Goal: Register for event/course

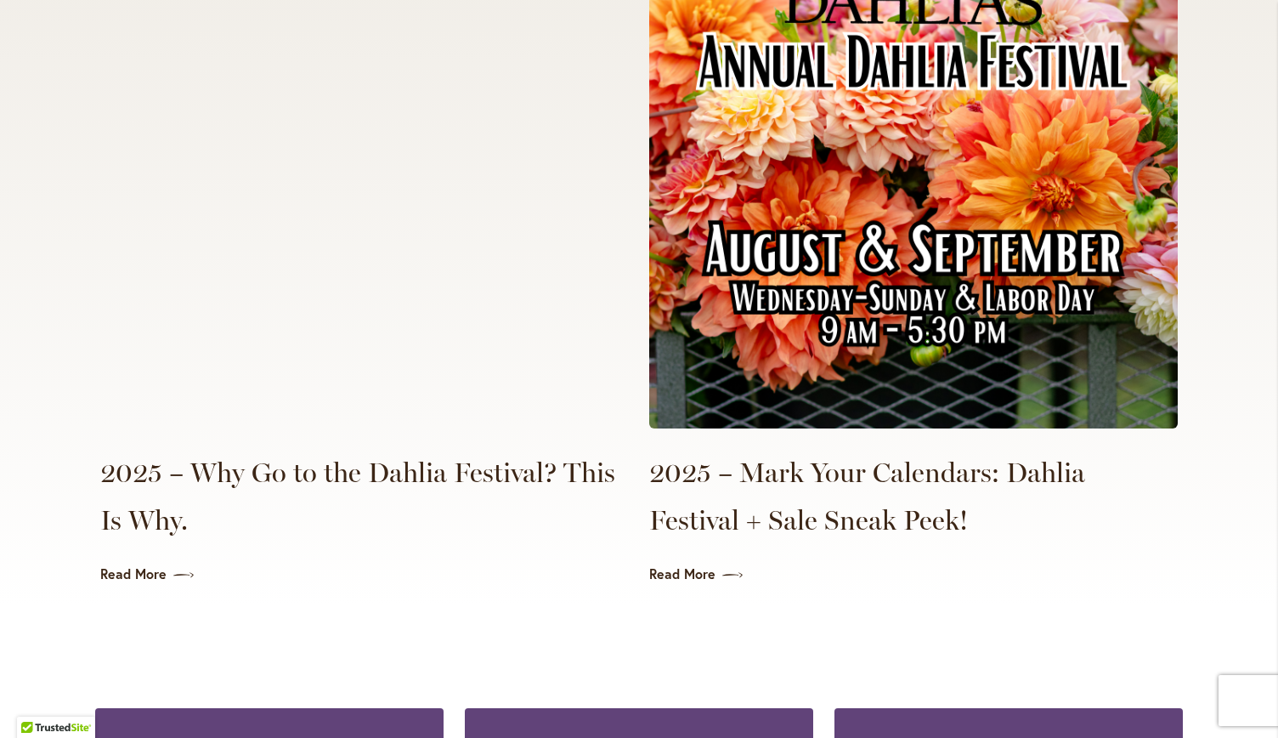
scroll to position [3921, 0]
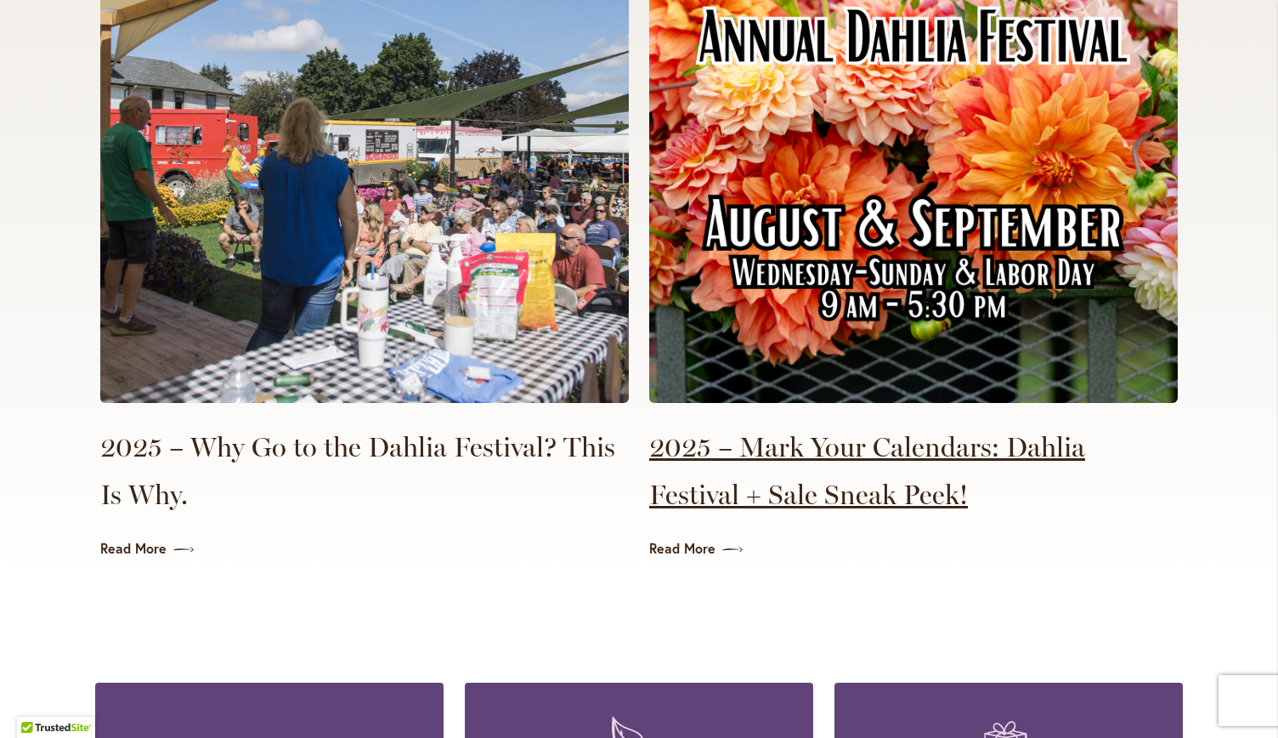
click at [998, 423] on link "2025 – Mark Your Calendars: Dahlia Festival + Sale Sneak Peek!" at bounding box center [913, 470] width 529 height 95
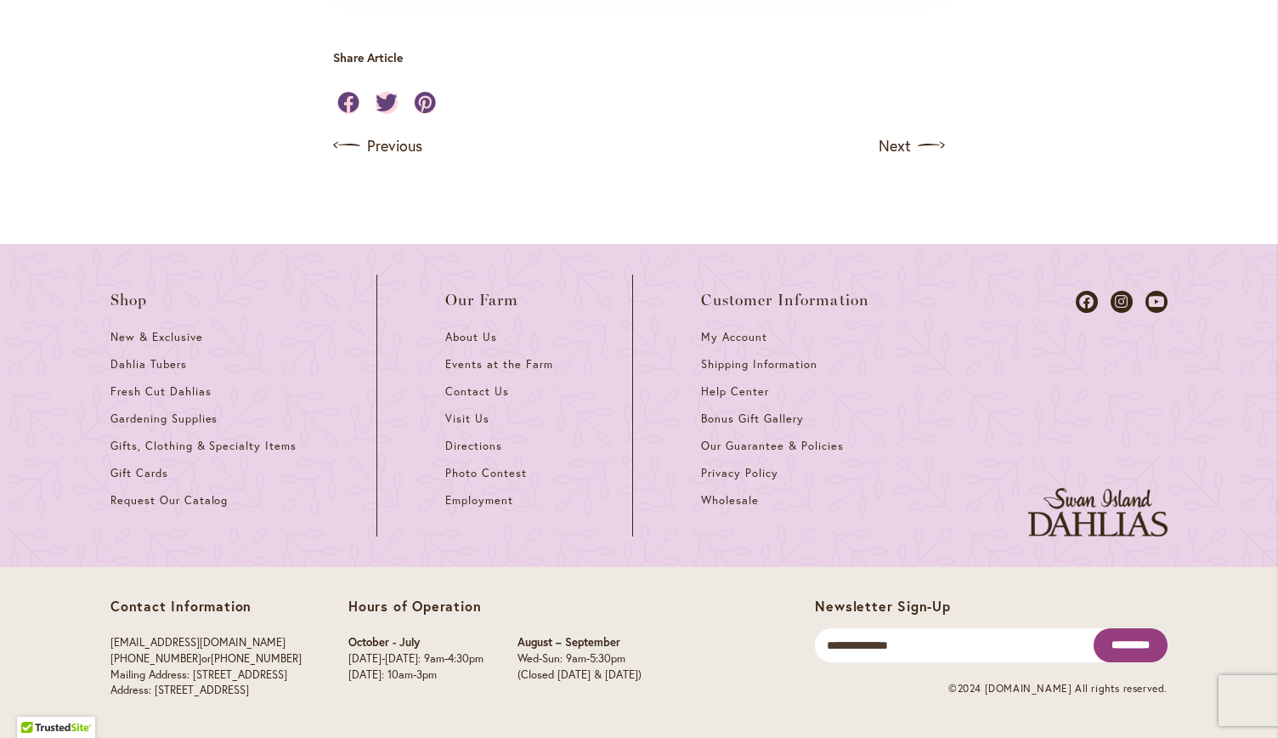
scroll to position [2158, 0]
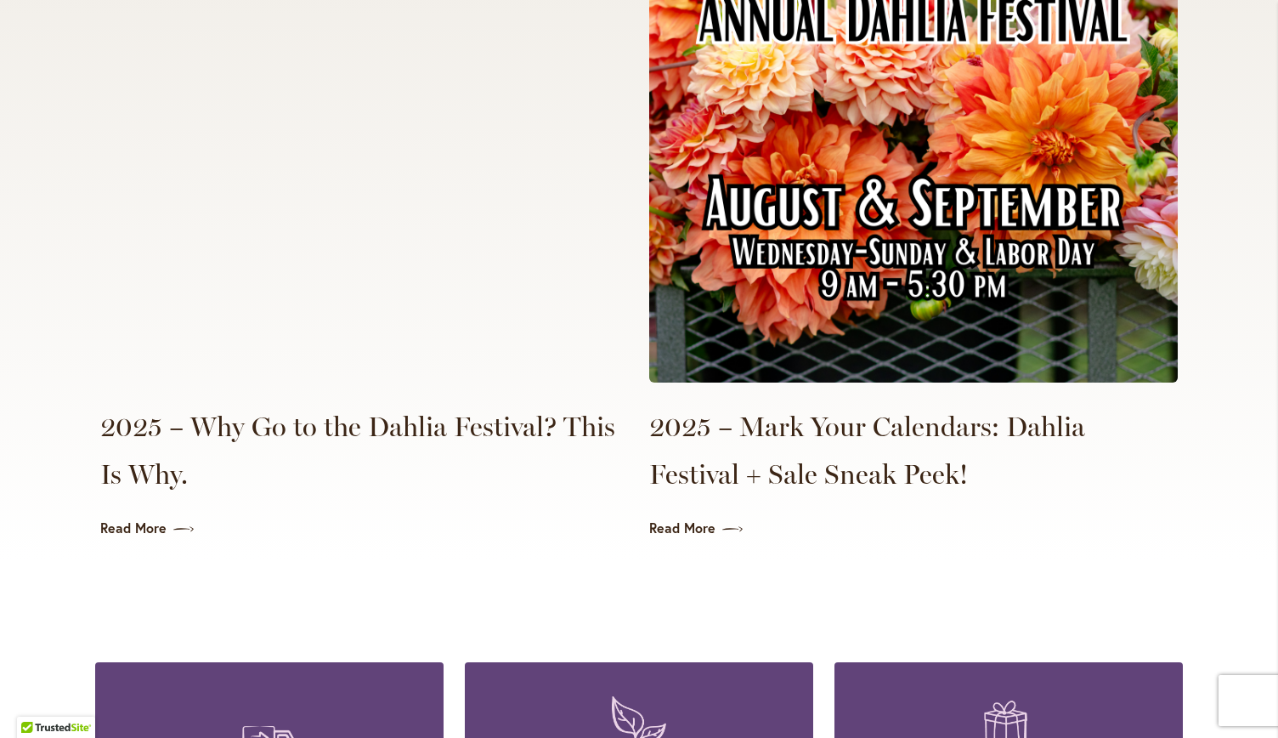
scroll to position [3946, 0]
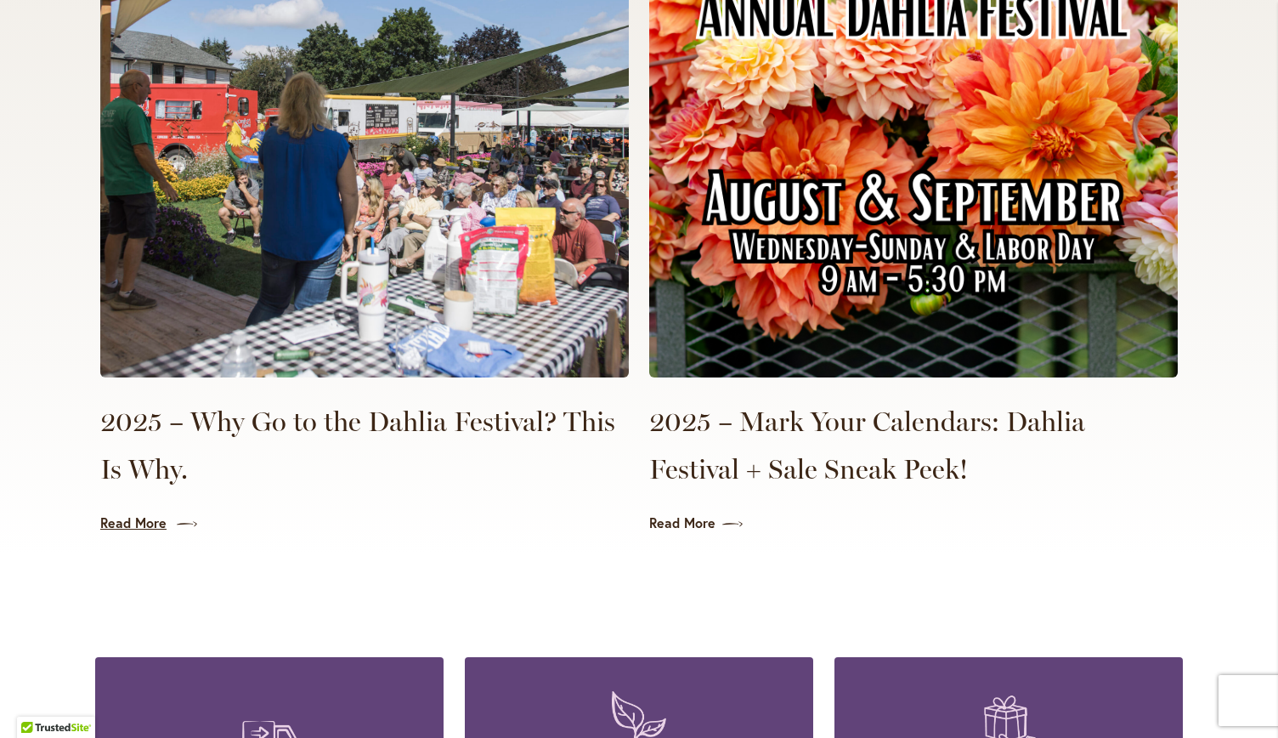
click at [105, 513] on link "Read More" at bounding box center [364, 523] width 529 height 20
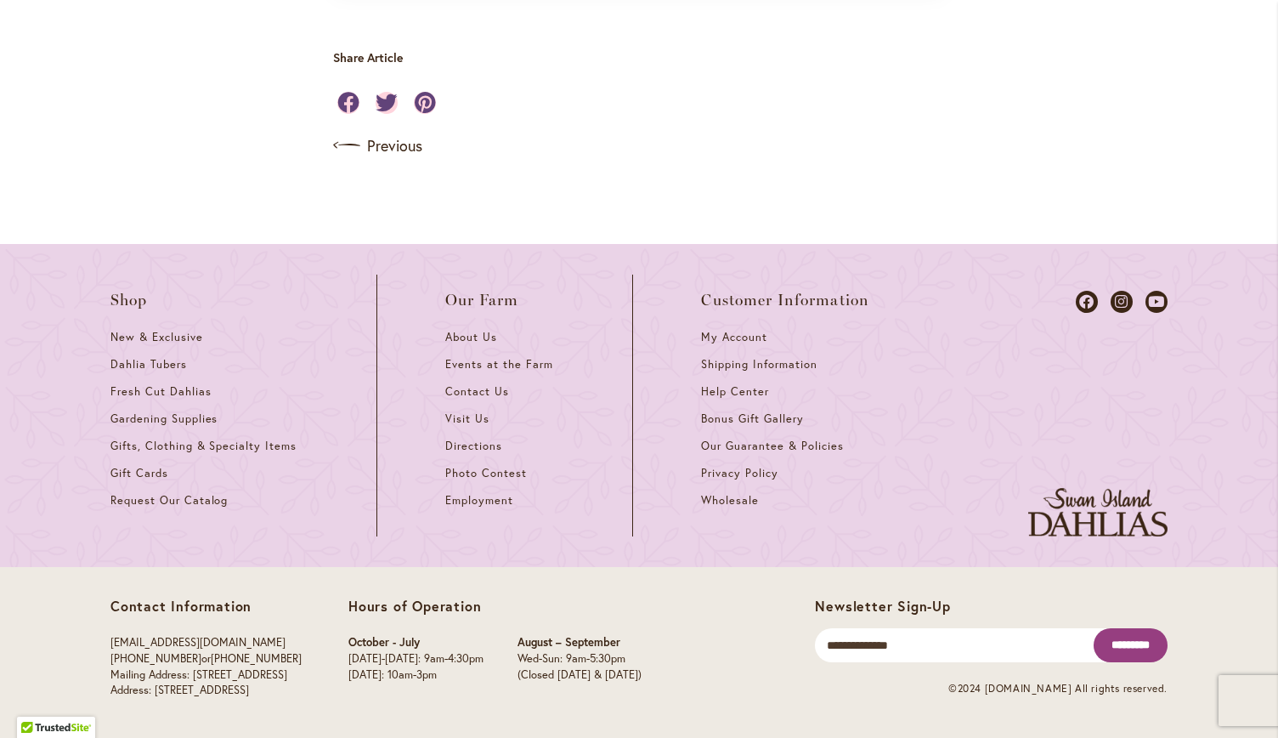
scroll to position [1740, 0]
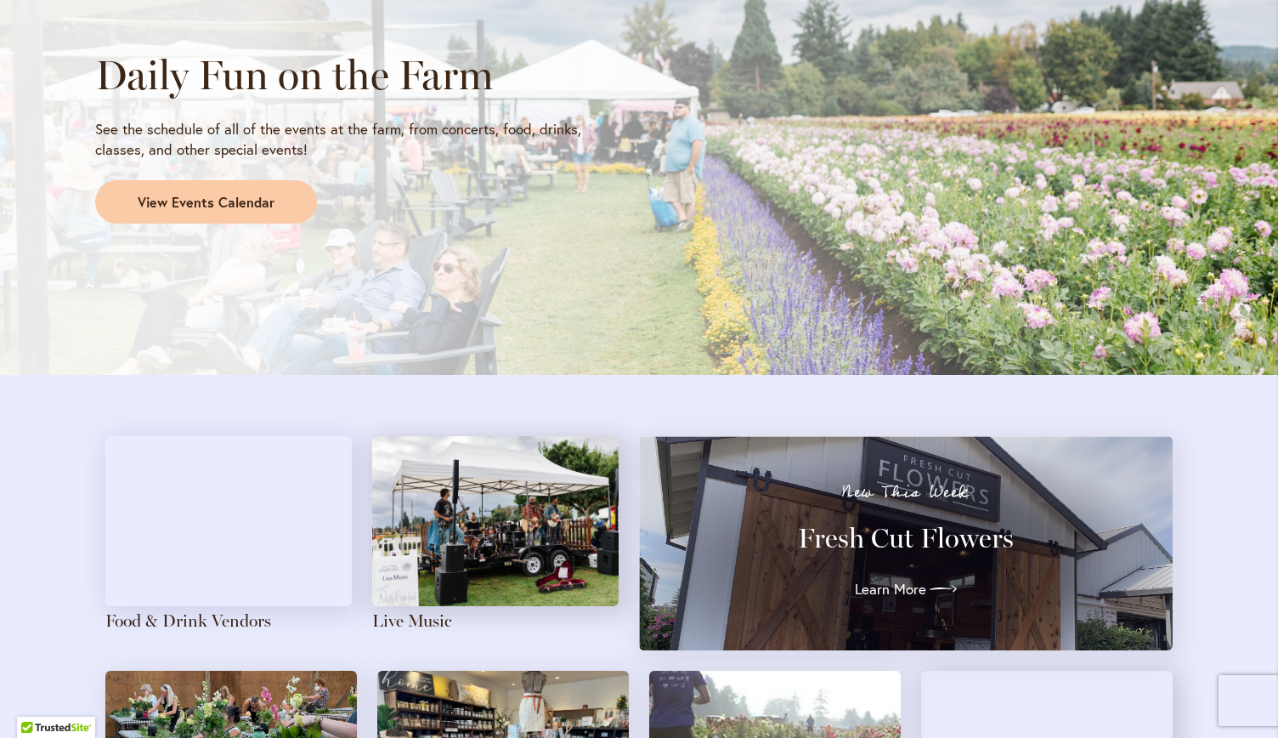
scroll to position [1481, 0]
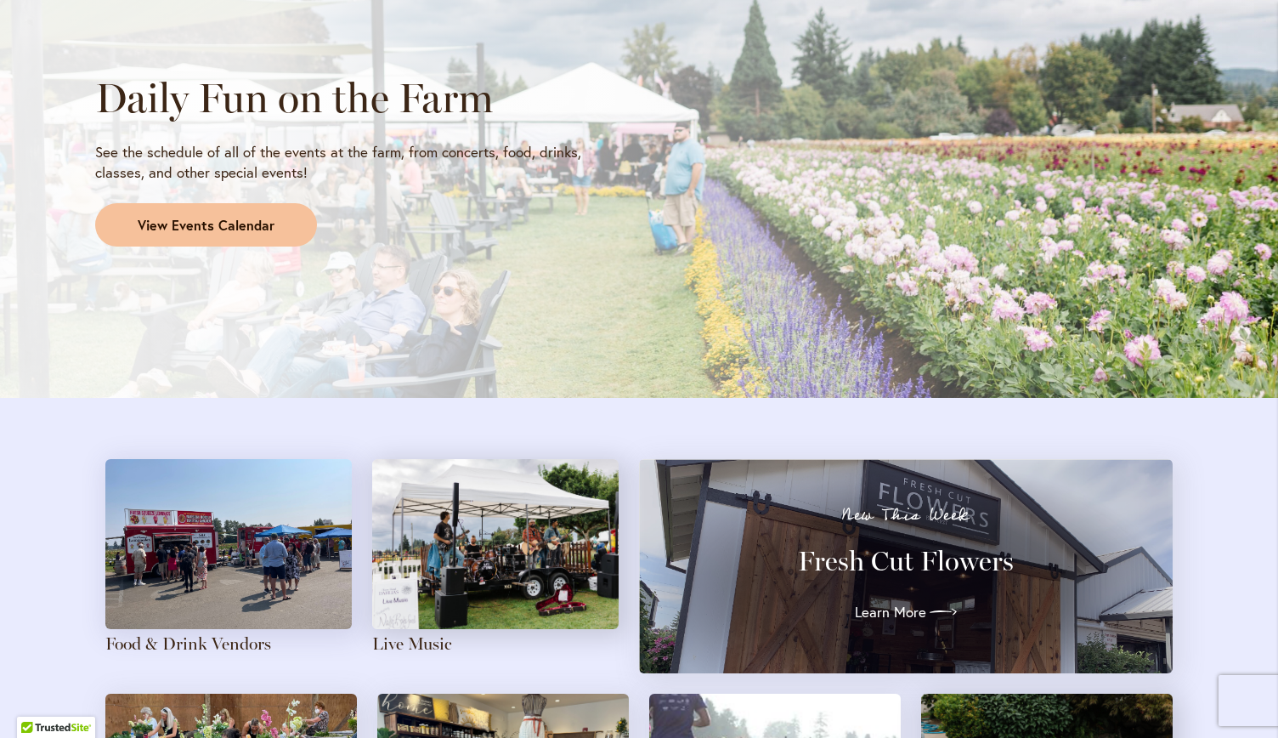
click at [142, 226] on span "View Events Calendar" at bounding box center [206, 226] width 137 height 20
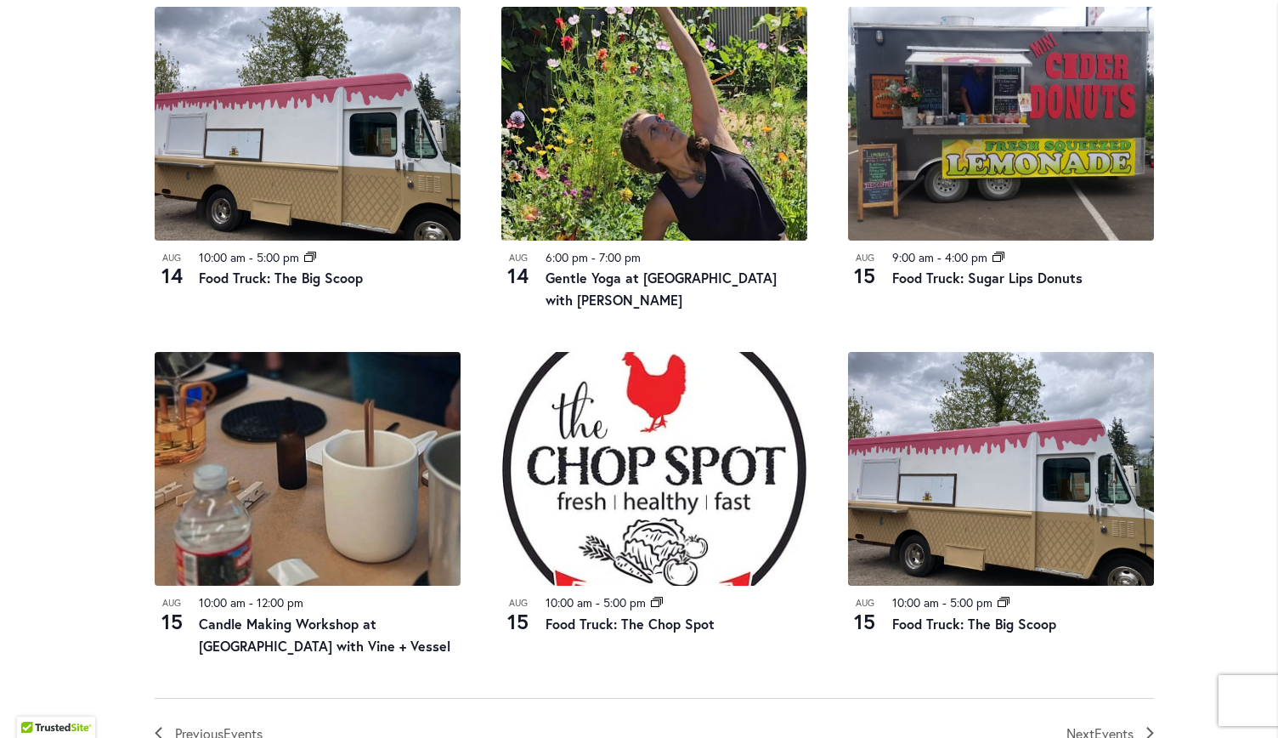
scroll to position [1624, 0]
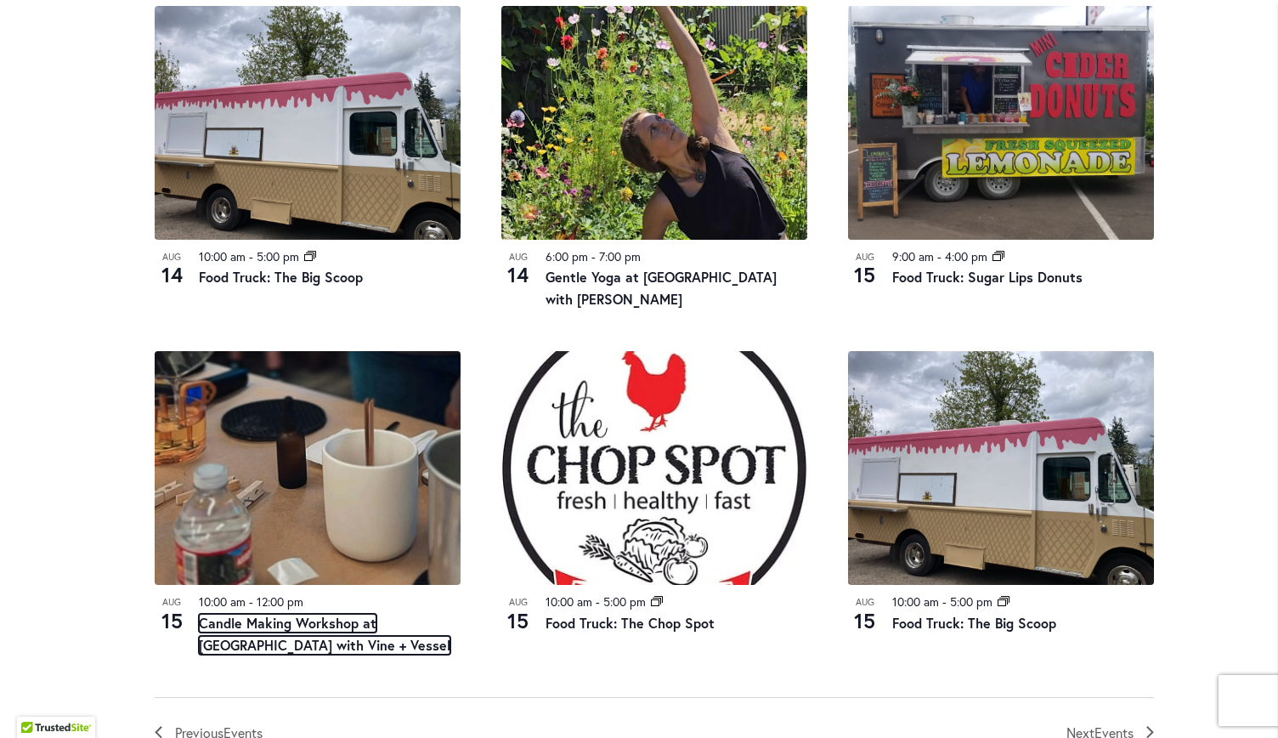
click at [292, 624] on link "Candle Making Workshop at [GEOGRAPHIC_DATA] with Vine + Vessel" at bounding box center [325, 634] width 252 height 41
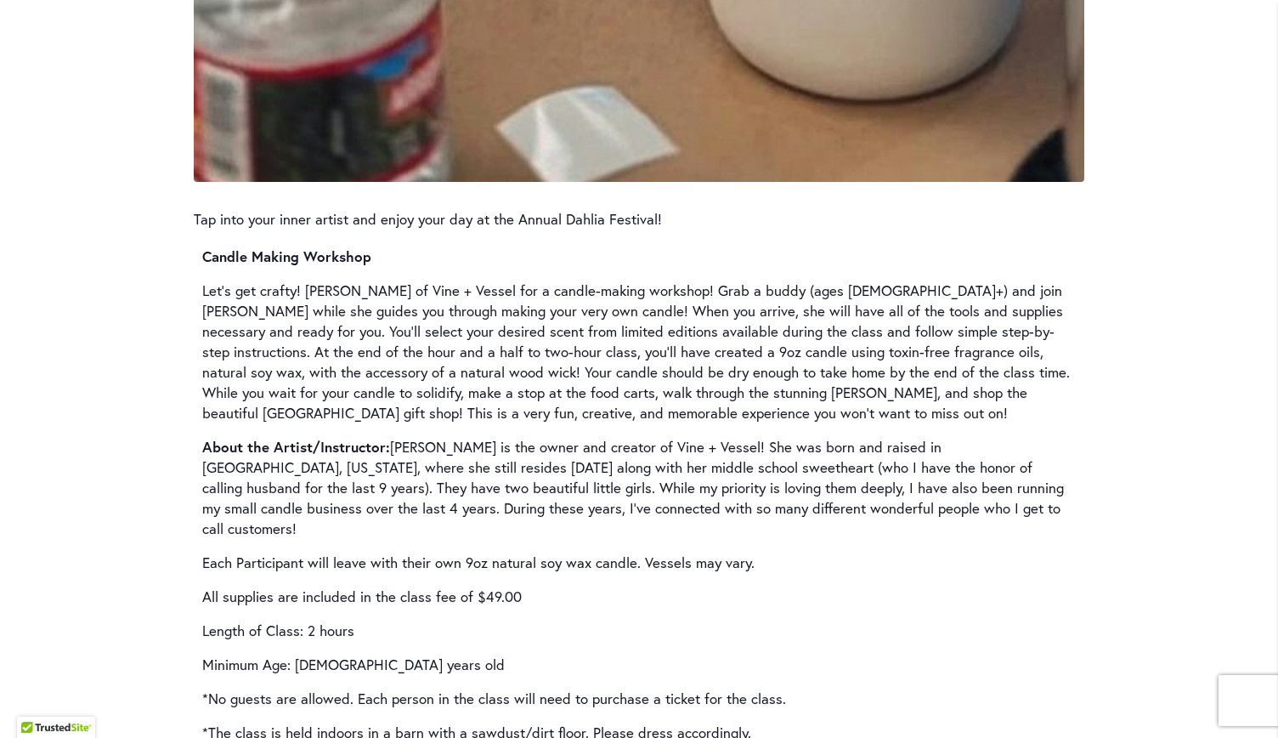
scroll to position [2214, 0]
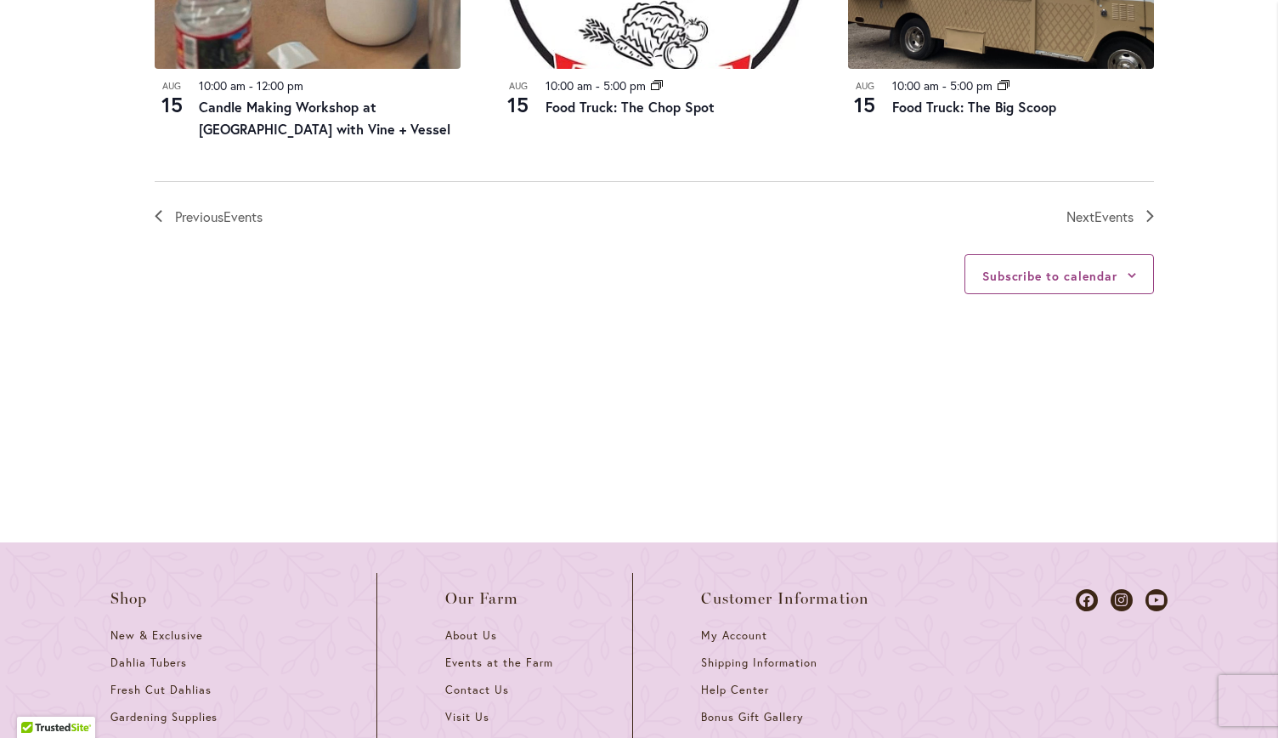
scroll to position [2139, 0]
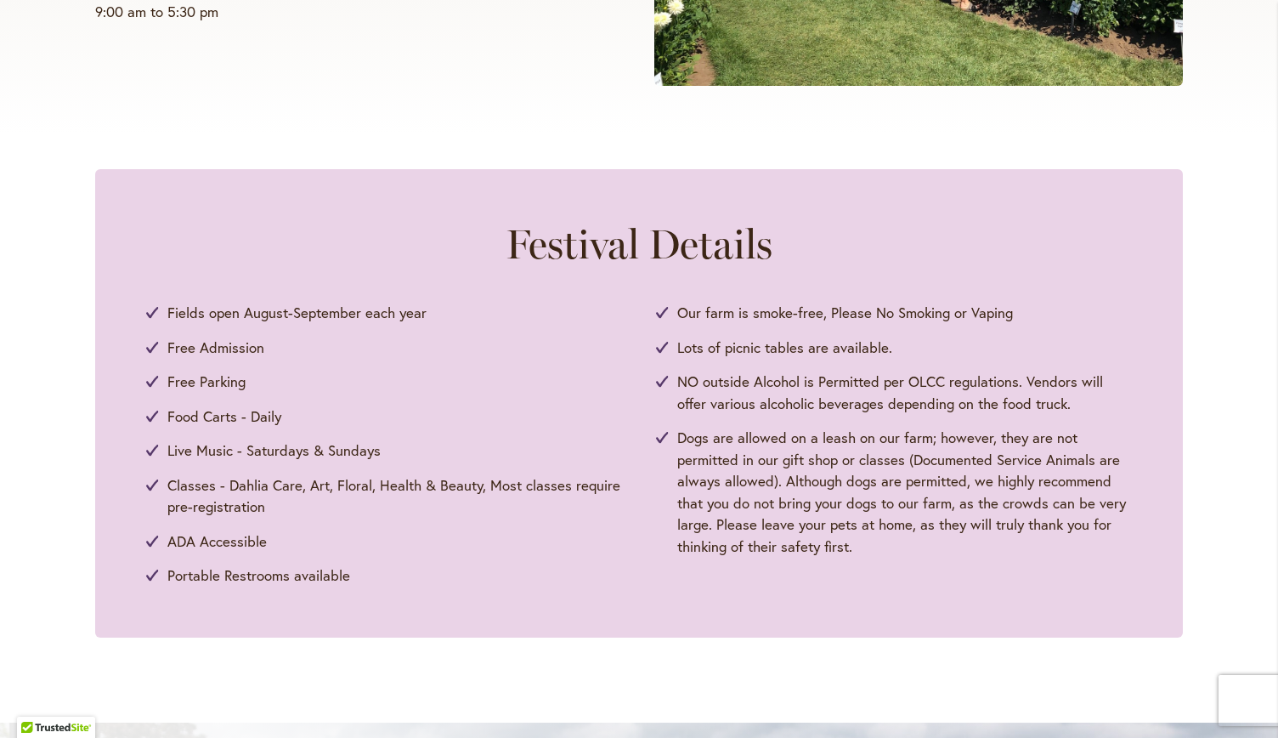
scroll to position [687, 0]
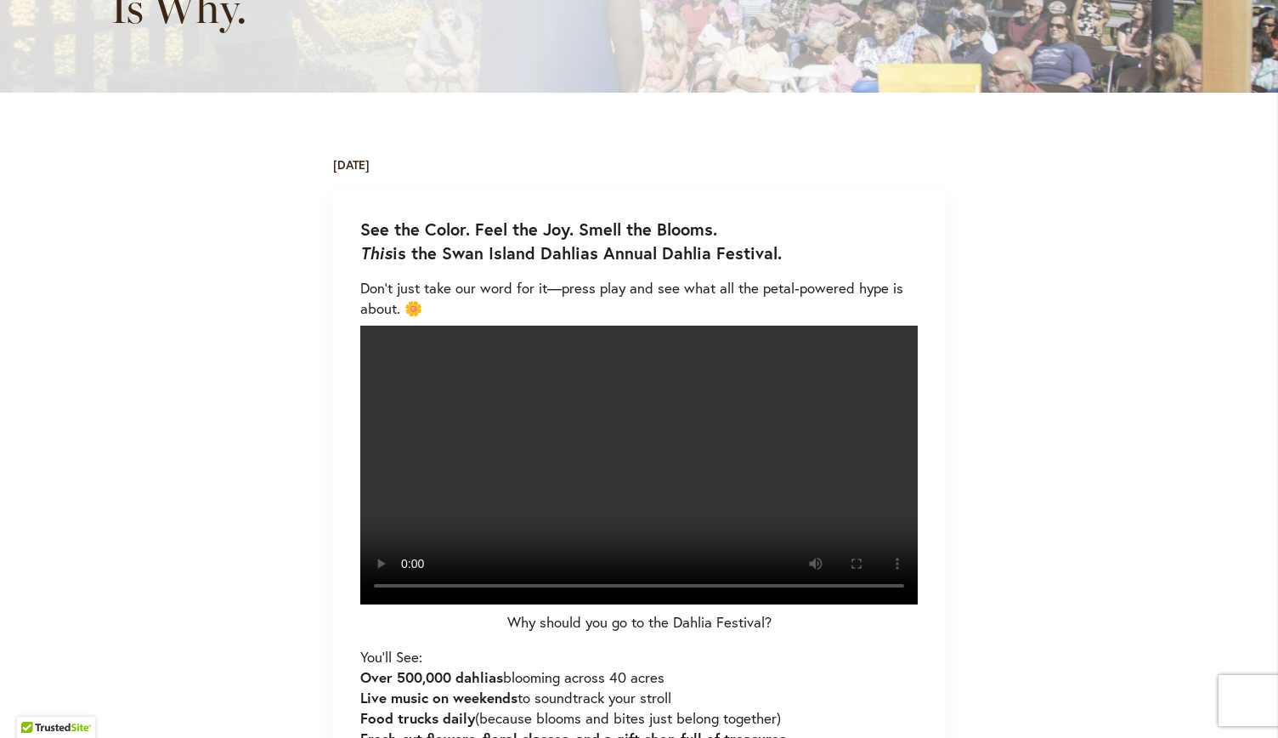
scroll to position [466, 0]
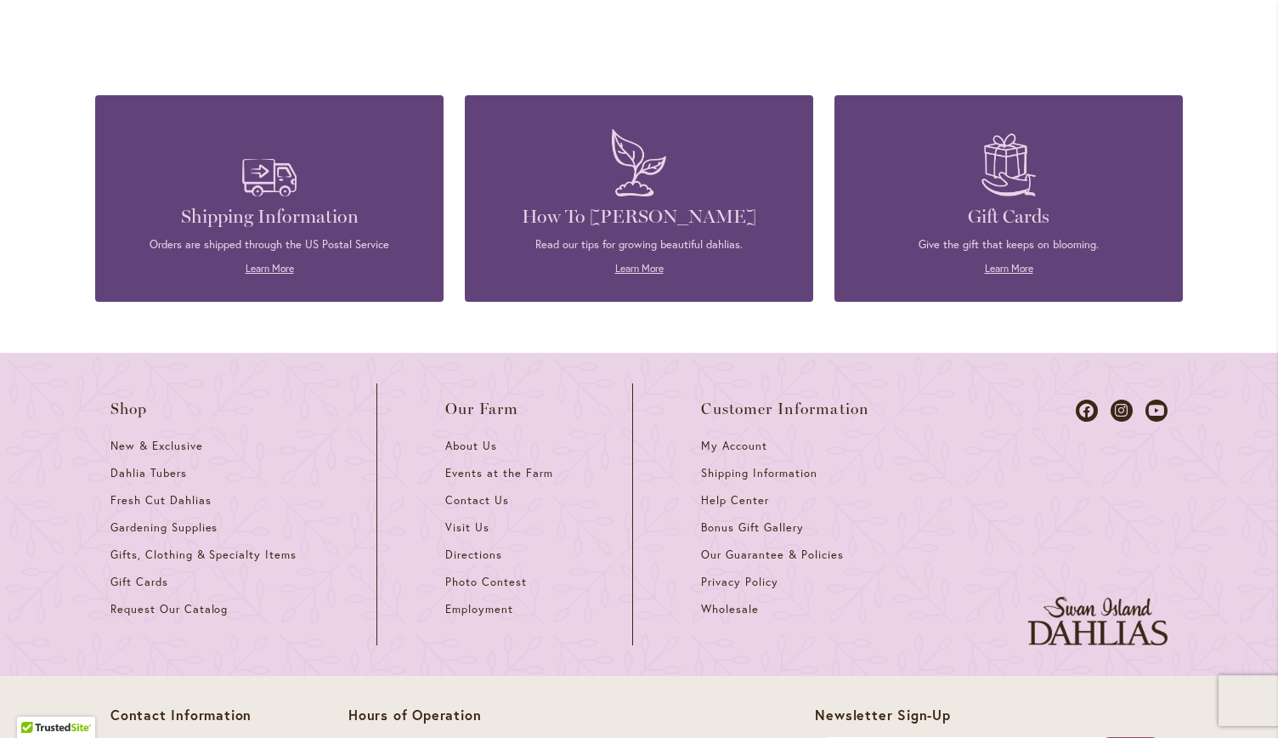
scroll to position [4508, 0]
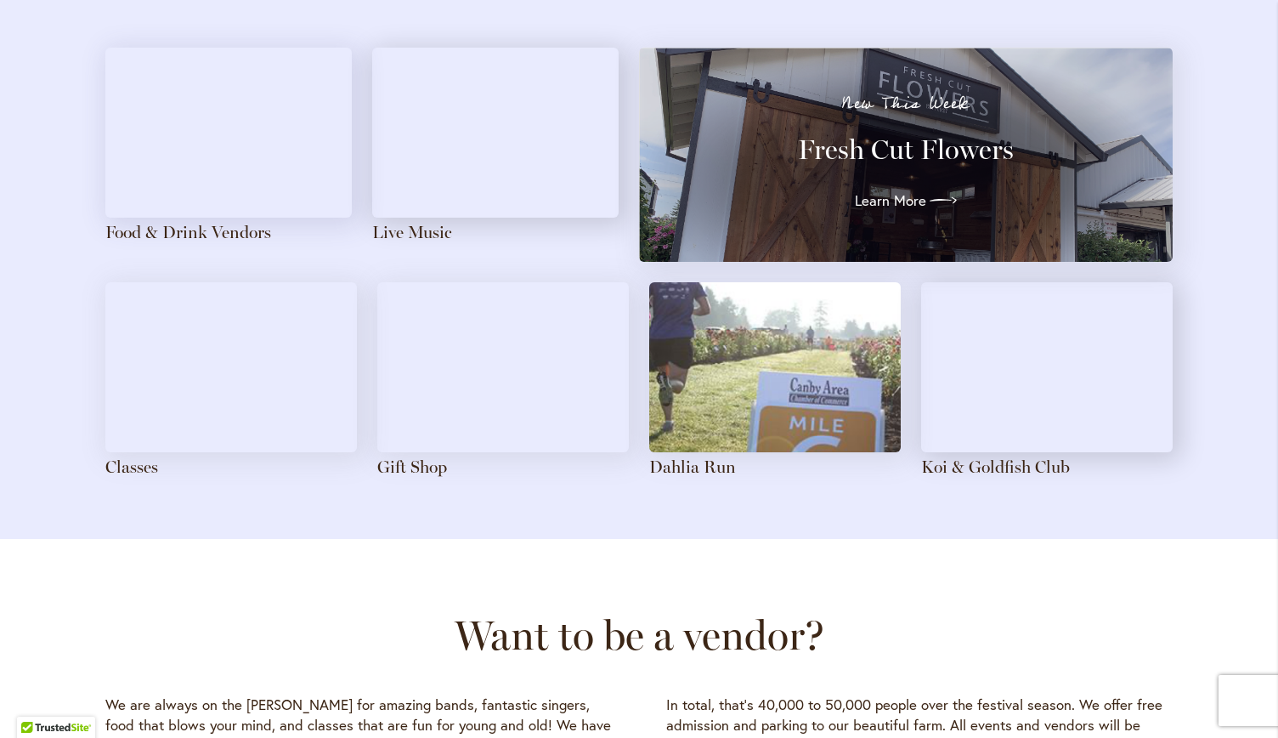
scroll to position [1893, 0]
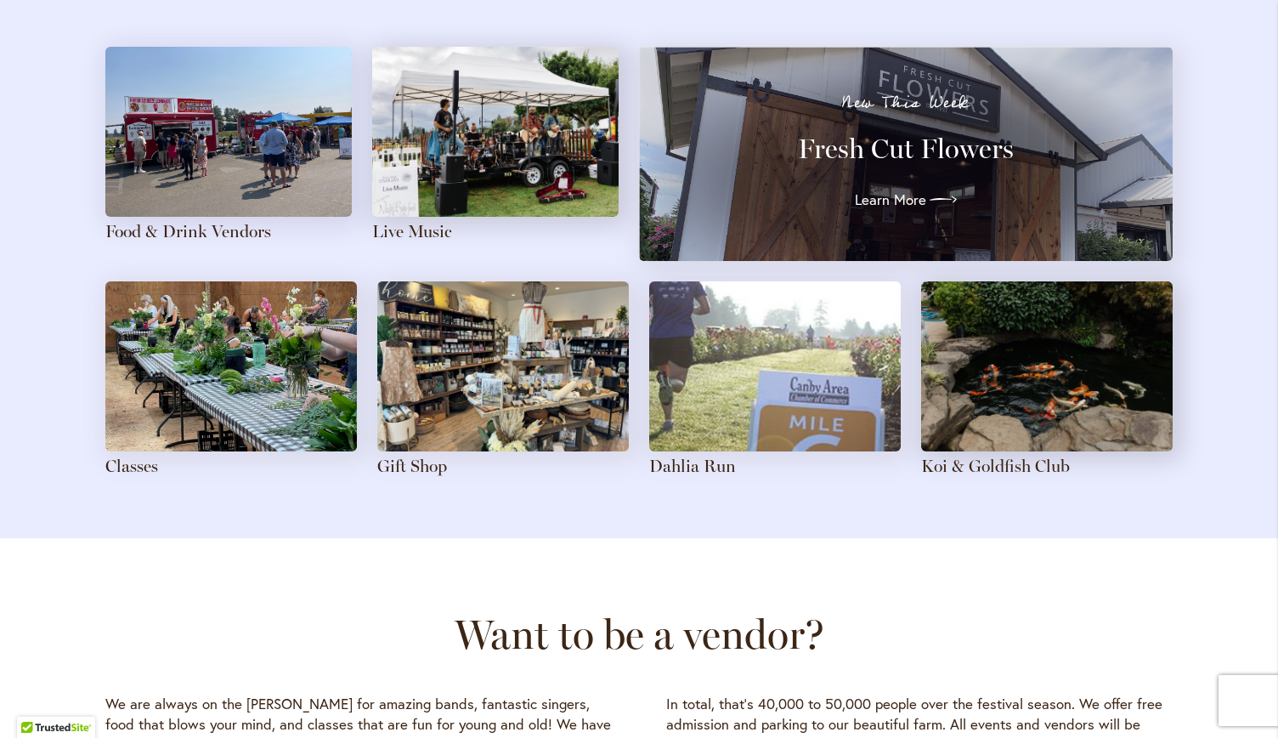
click at [1013, 339] on img at bounding box center [1047, 366] width 252 height 170
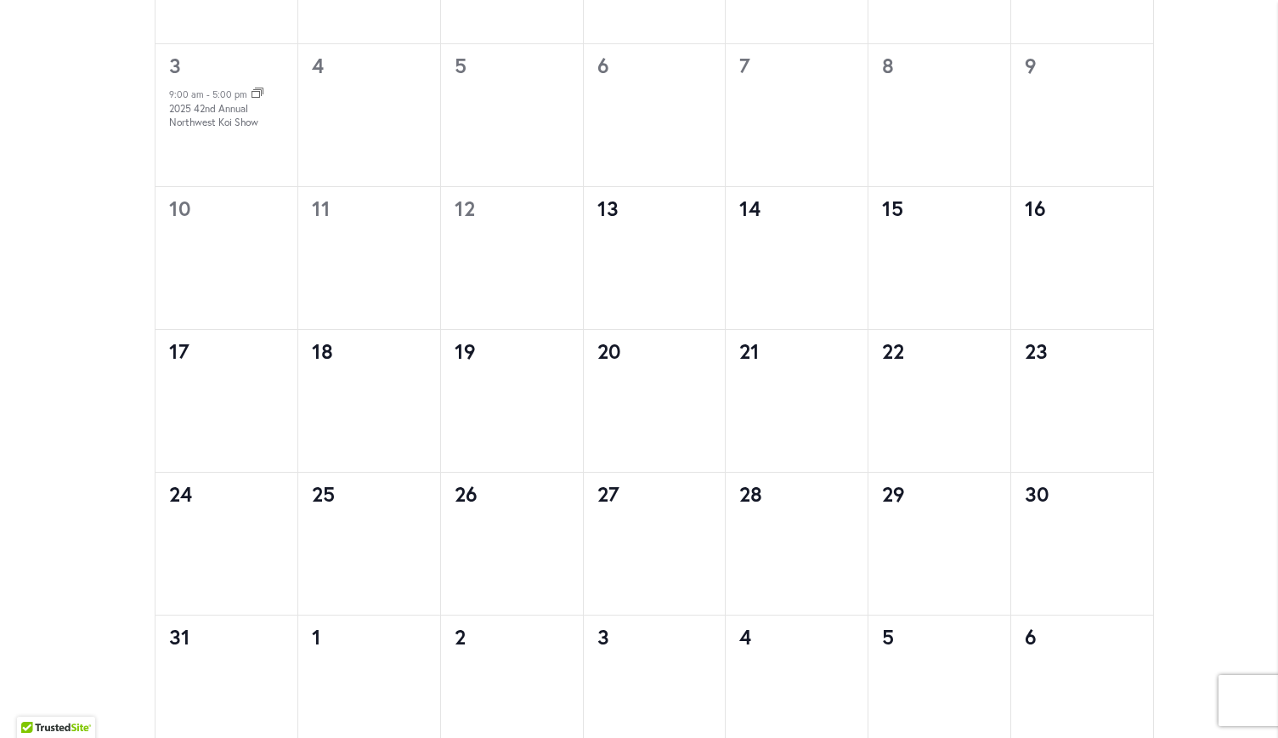
scroll to position [1082, 0]
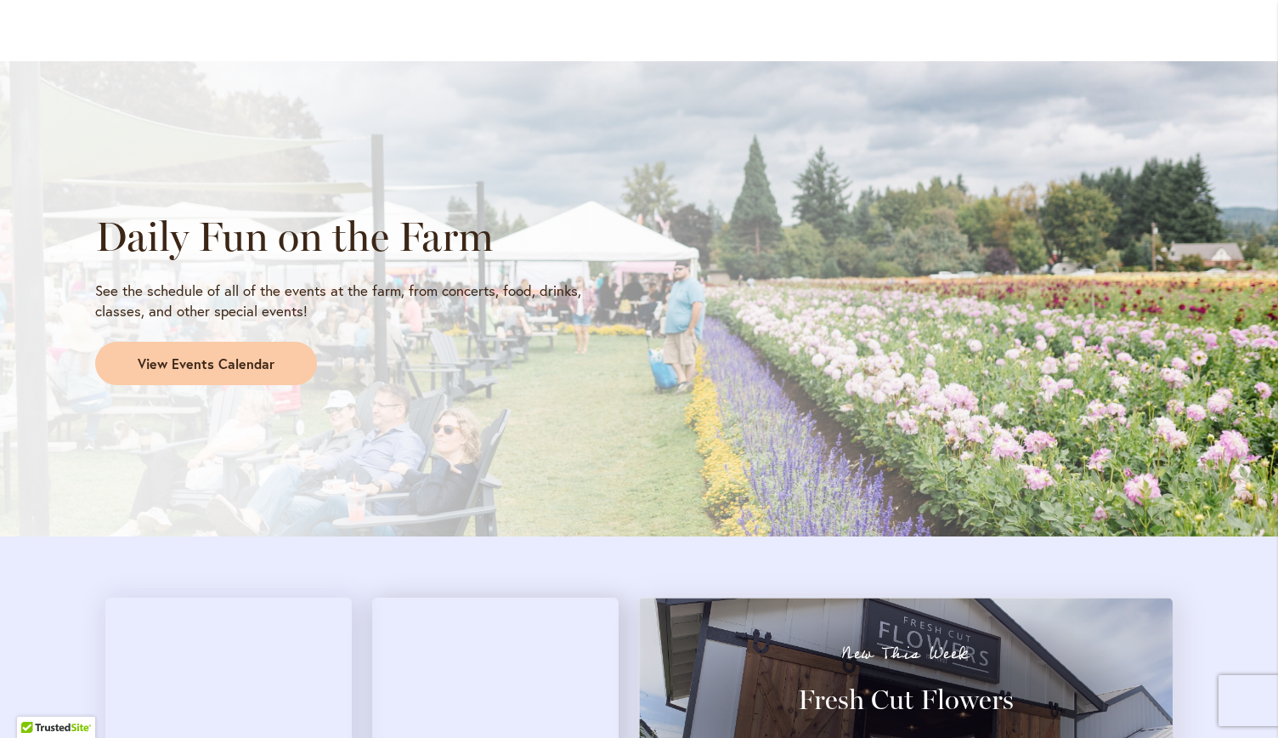
scroll to position [1345, 0]
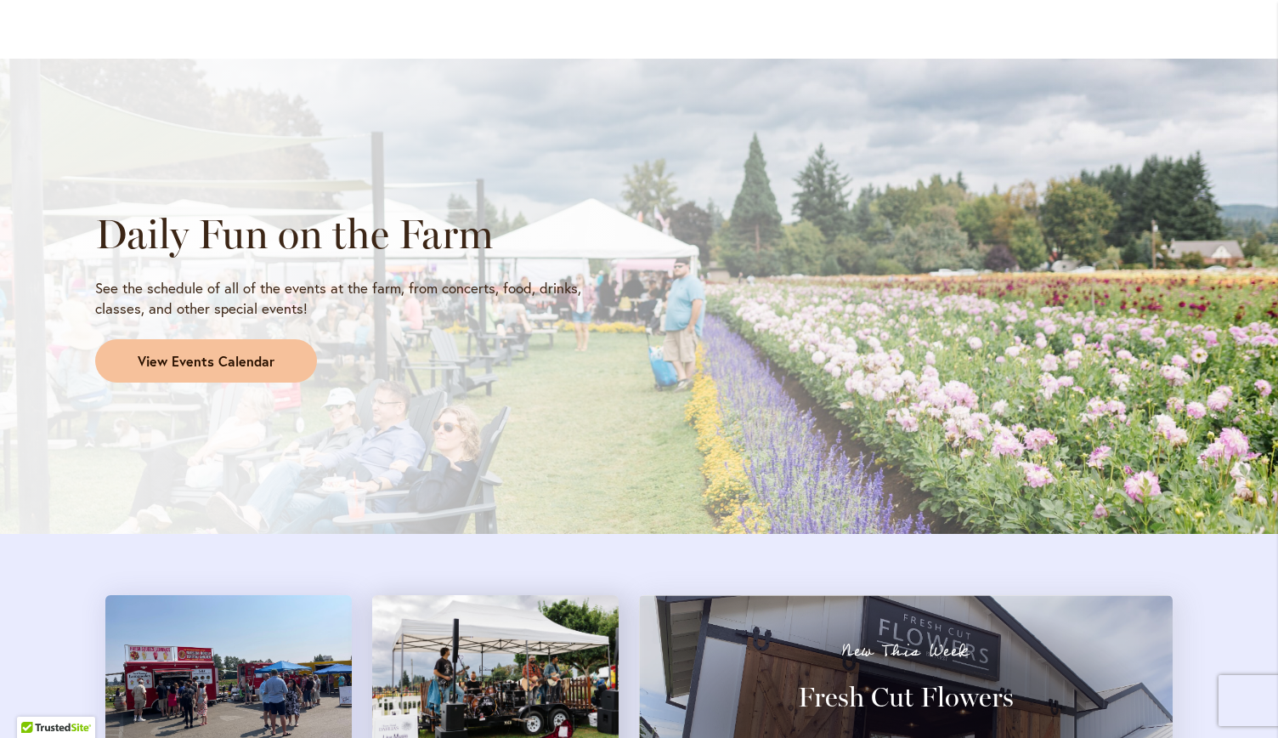
click at [167, 364] on span "View Events Calendar" at bounding box center [206, 362] width 137 height 20
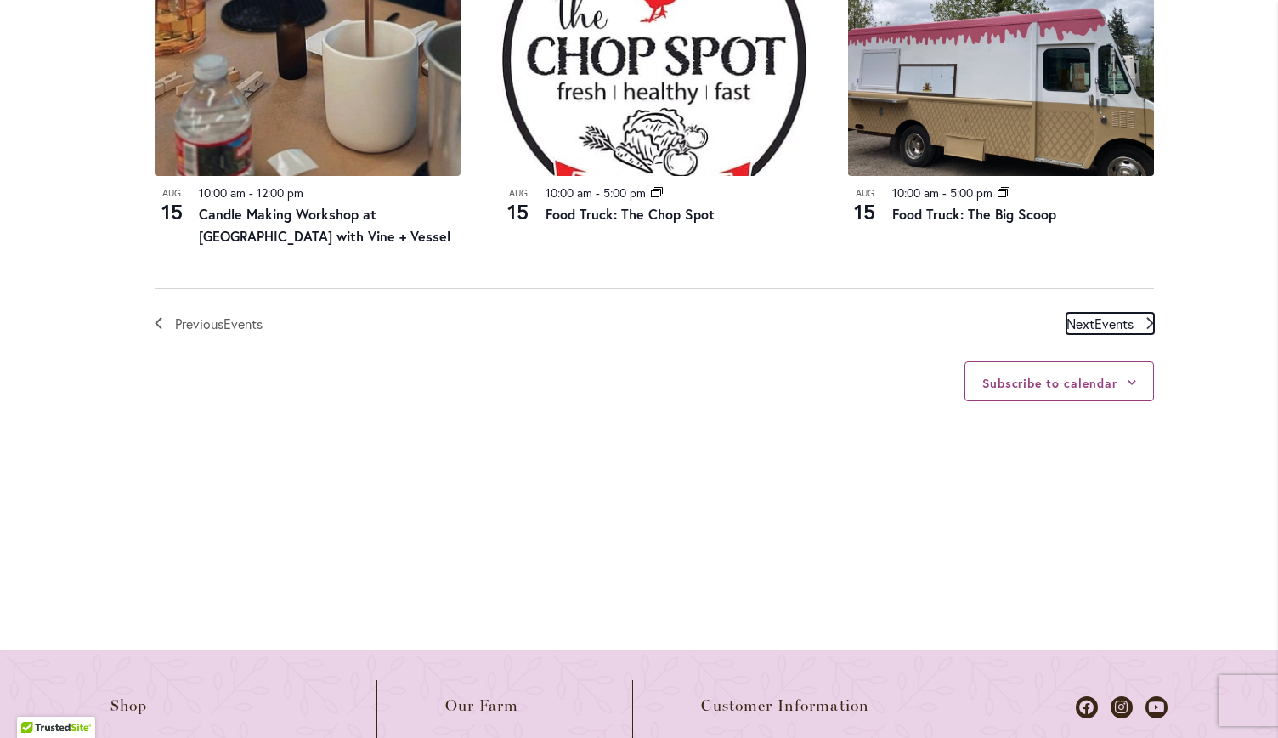
click at [1103, 313] on span "Next Events" at bounding box center [1099, 324] width 67 height 22
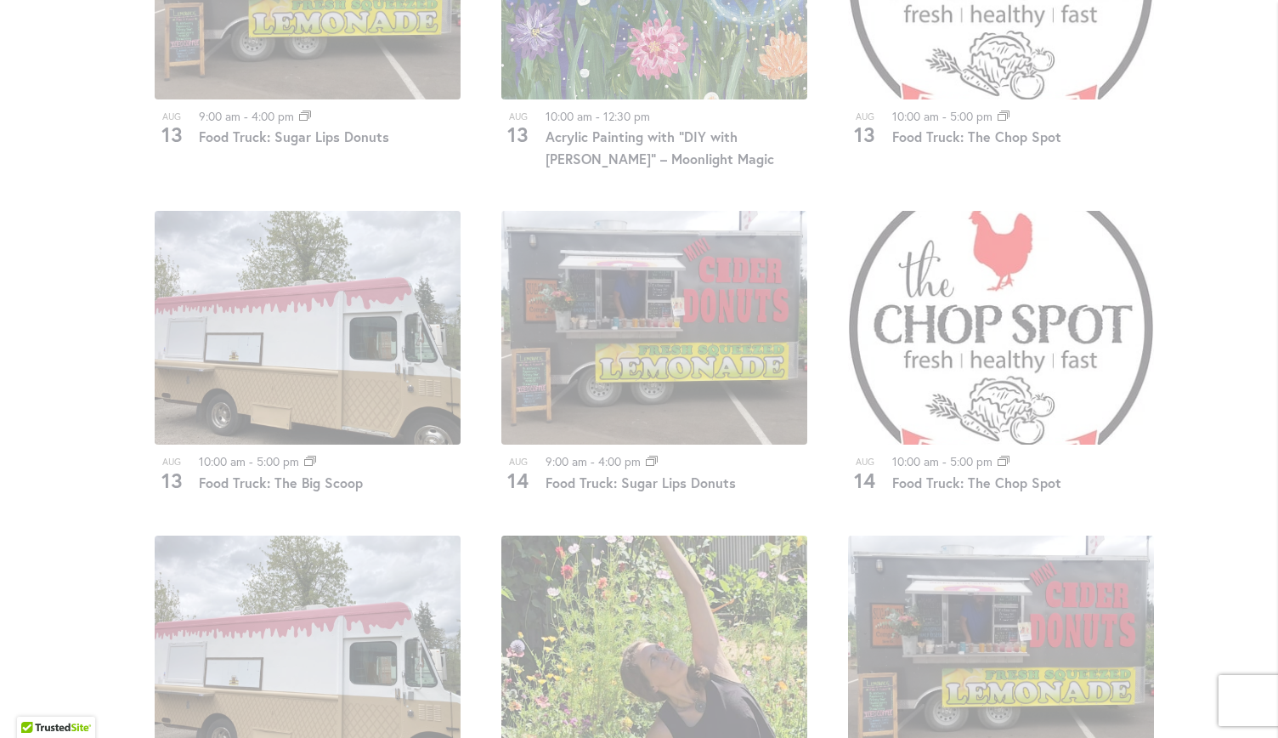
scroll to position [1103, 0]
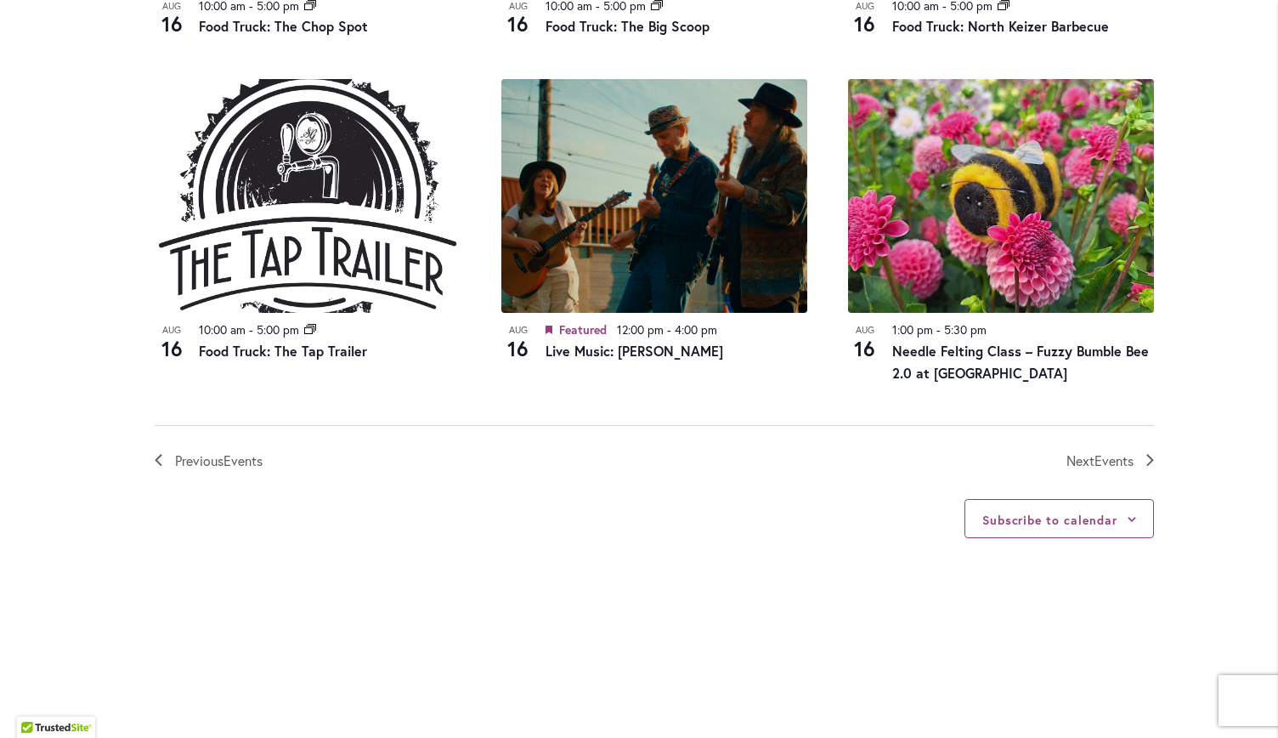
scroll to position [1876, 0]
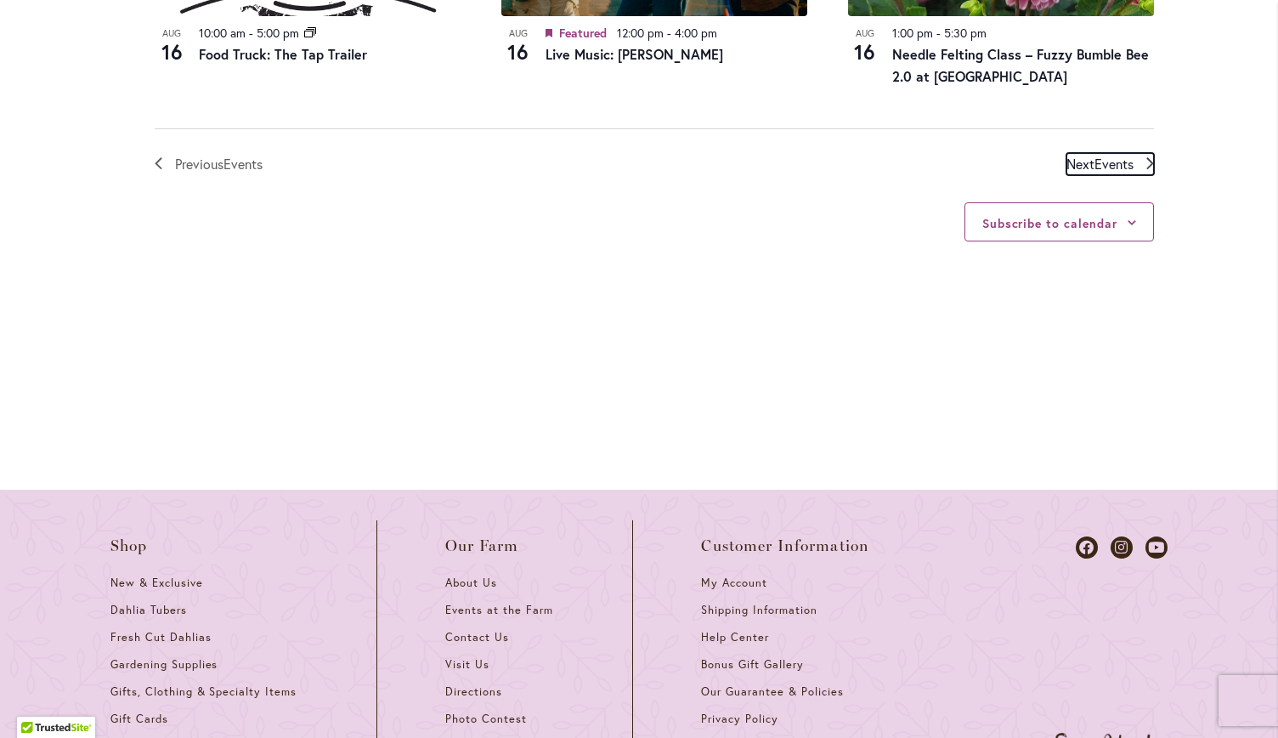
click at [1117, 165] on span "Events" at bounding box center [1113, 164] width 39 height 18
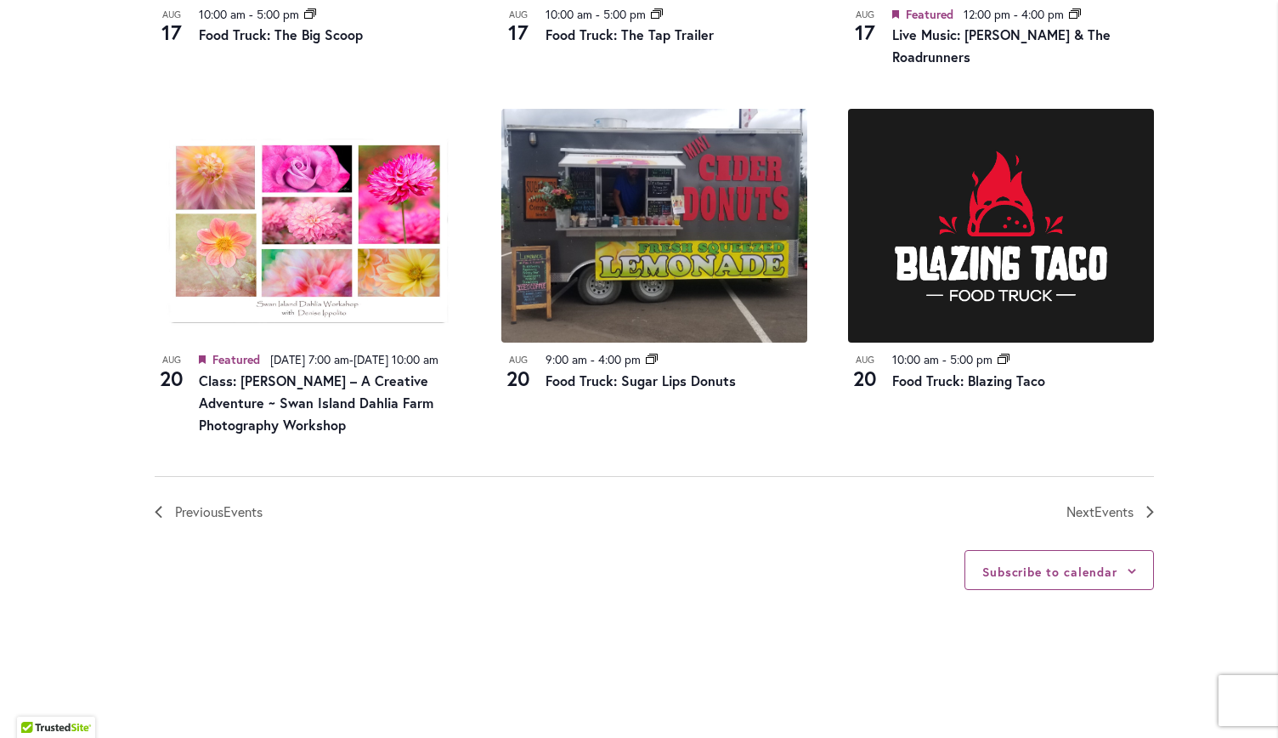
scroll to position [1841, 0]
